Goal: Transaction & Acquisition: Purchase product/service

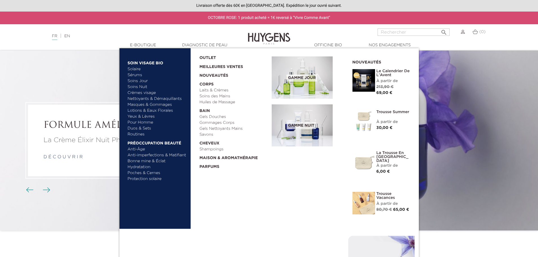
click at [374, 78] on img at bounding box center [364, 80] width 23 height 23
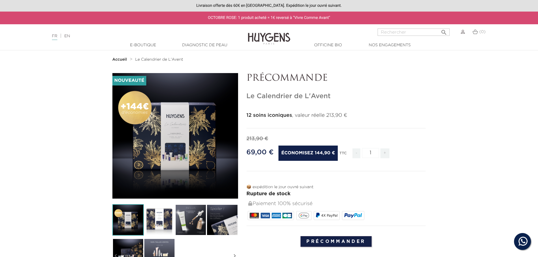
click at [405, 30] on input "Rechercher" at bounding box center [414, 32] width 72 height 7
type input "calendrier de l'avent"
click at [439, 27] on button " Rechercher" at bounding box center [444, 31] width 10 height 8
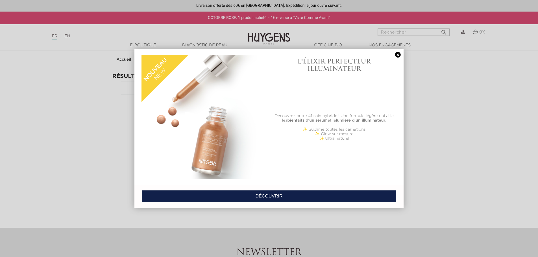
click at [398, 54] on link at bounding box center [398, 55] width 8 height 6
